Goal: Task Accomplishment & Management: Manage account settings

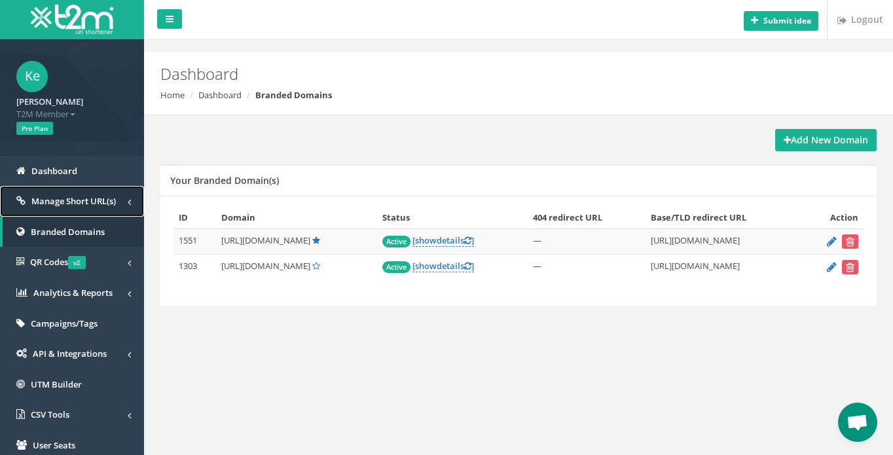
click at [102, 200] on span "Manage Short URL(s)" at bounding box center [73, 201] width 84 height 12
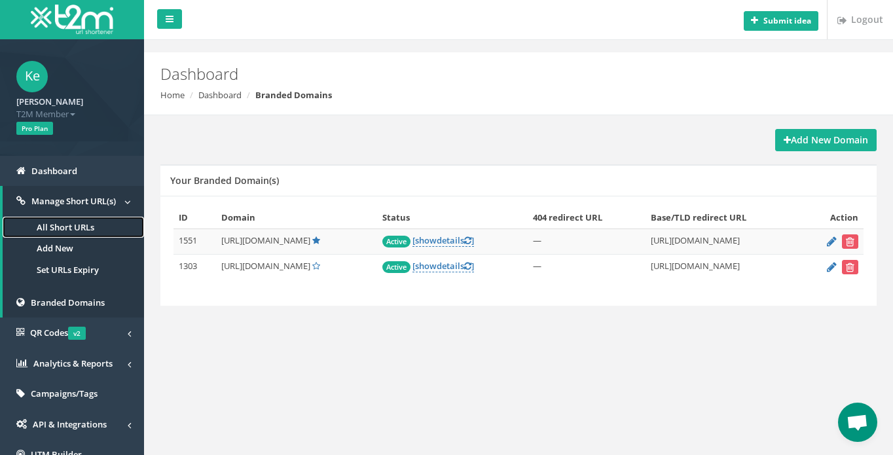
click at [68, 224] on link "All Short URLs" at bounding box center [73, 228] width 141 height 22
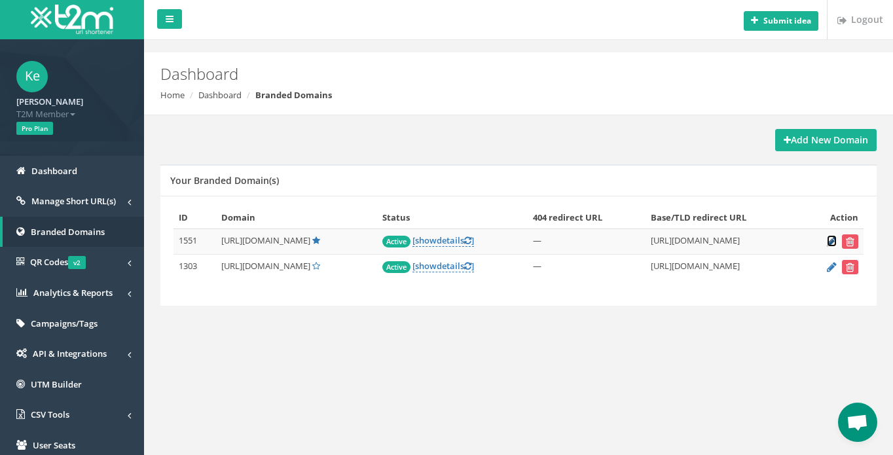
click at [834, 241] on icon at bounding box center [832, 241] width 10 height 9
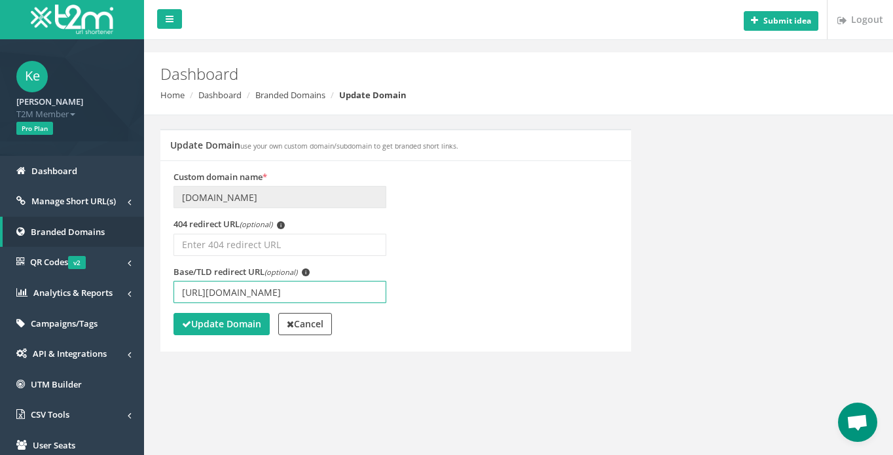
click at [294, 291] on input "[URL][DOMAIN_NAME]" at bounding box center [279, 292] width 213 height 22
type input "https://www.betmarino859.com/tr/"
click at [213, 328] on strong "Update Domain" at bounding box center [221, 324] width 79 height 12
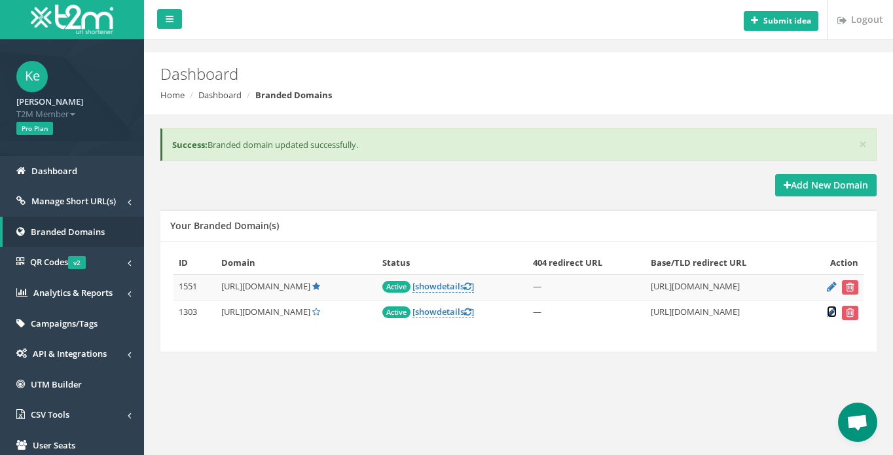
click at [830, 314] on icon at bounding box center [832, 312] width 10 height 9
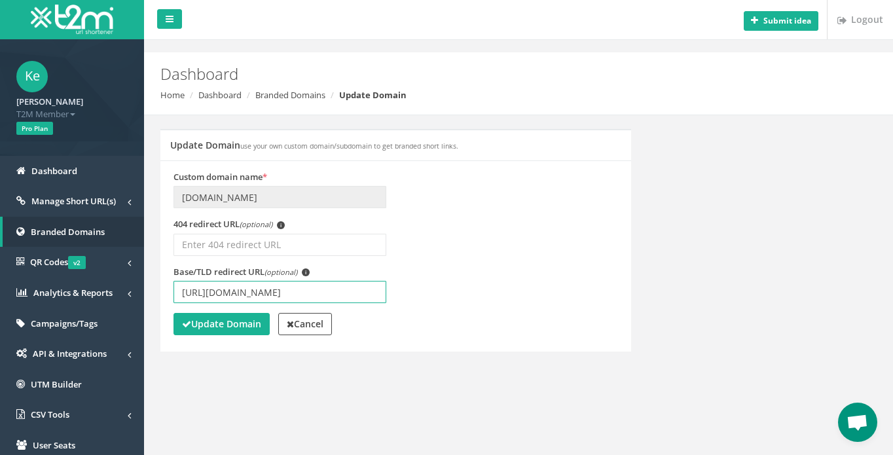
click at [297, 295] on input "[URL][DOMAIN_NAME]" at bounding box center [279, 292] width 213 height 22
type input "https://www.betmarino859.com/tr/"
click at [212, 337] on div "Update Domain Cancel" at bounding box center [395, 326] width 445 height 26
click at [212, 335] on div "Update Domain Cancel" at bounding box center [395, 326] width 445 height 26
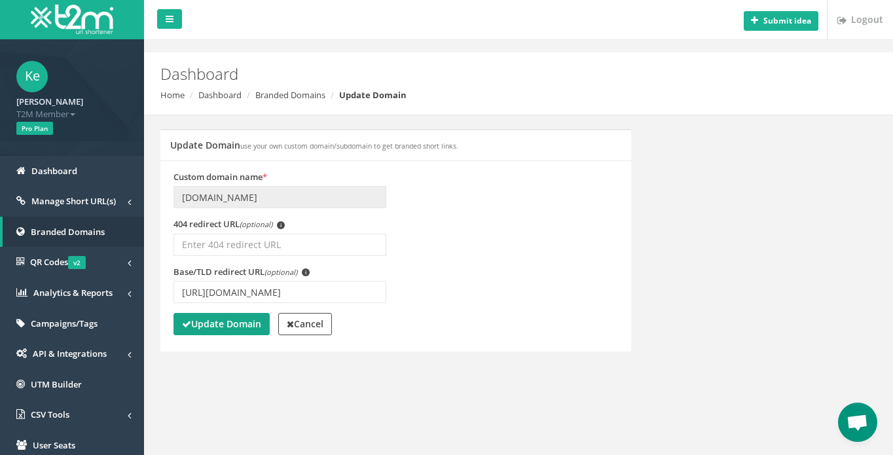
click at [215, 329] on strong "Update Domain" at bounding box center [221, 324] width 79 height 12
